Goal: Task Accomplishment & Management: Use online tool/utility

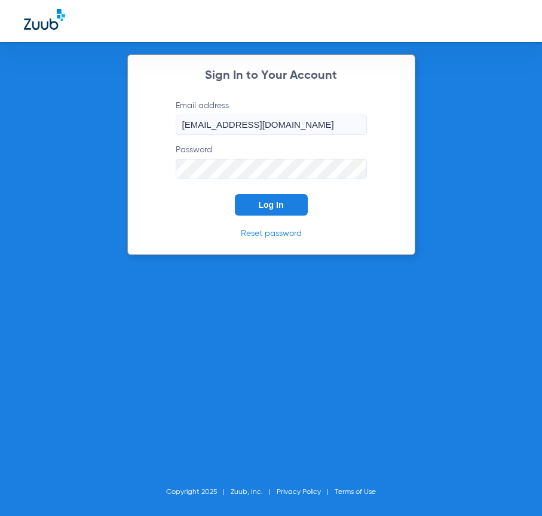
click at [272, 191] on form "Email address [EMAIL_ADDRESS][DOMAIN_NAME] Password Log In" at bounding box center [271, 158] width 227 height 116
click at [272, 207] on span "Log In" at bounding box center [271, 205] width 25 height 10
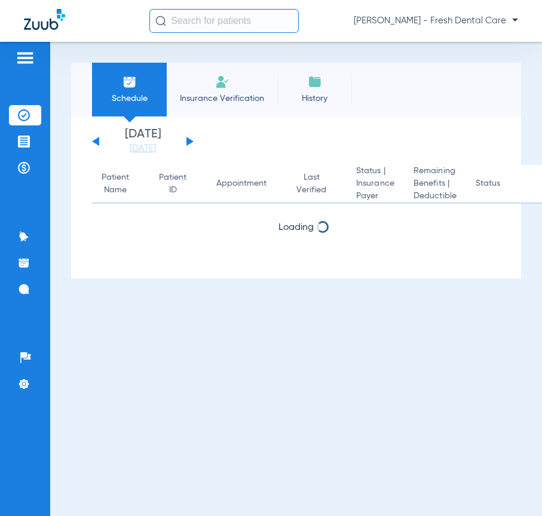
click at [211, 18] on input "text" at bounding box center [223, 21] width 149 height 24
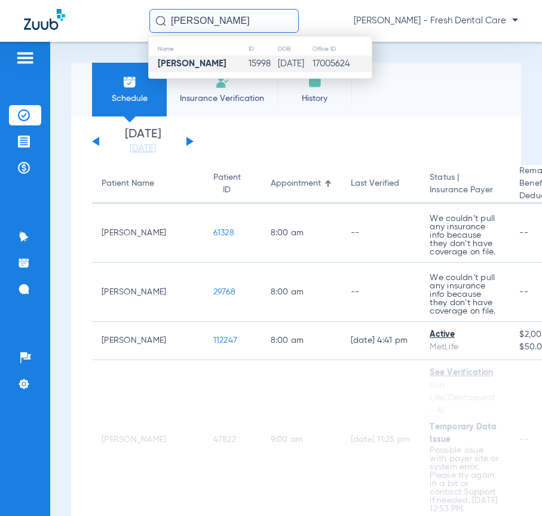
type input "[PERSON_NAME]"
click at [228, 64] on td "[PERSON_NAME]" at bounding box center [198, 64] width 99 height 17
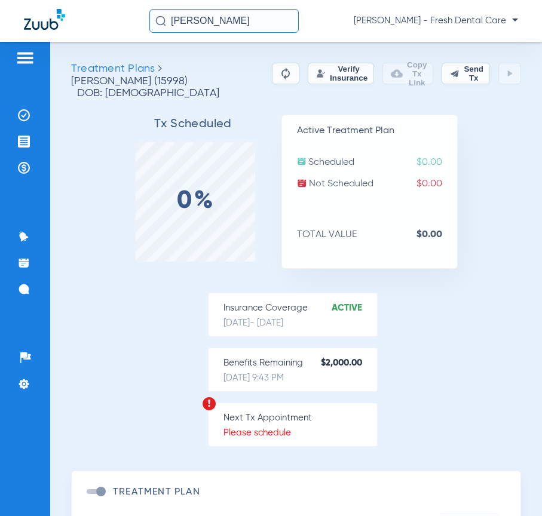
click at [320, 73] on button "Verify Insurance" at bounding box center [341, 74] width 66 height 22
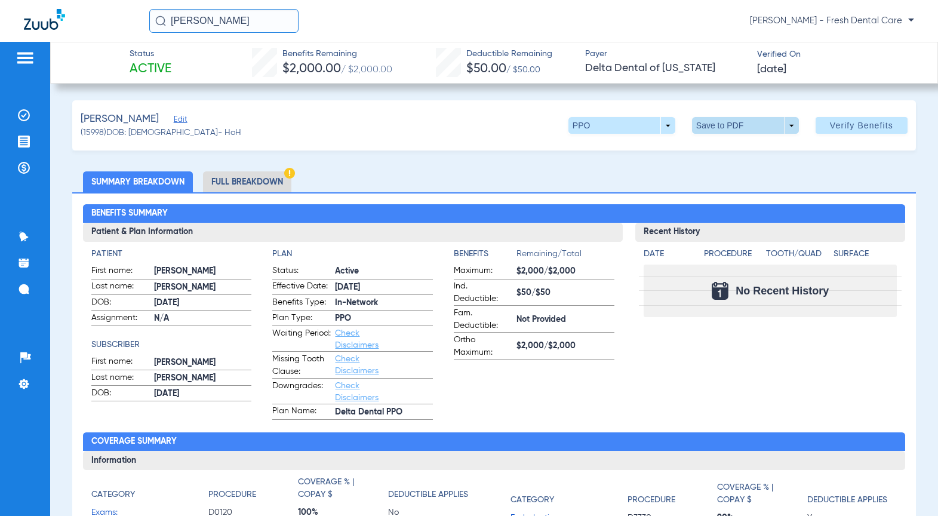
click at [541, 124] on span at bounding box center [745, 125] width 107 height 17
click at [541, 153] on span "Save to PDF" at bounding box center [740, 149] width 47 height 8
